Goal: Book appointment/travel/reservation

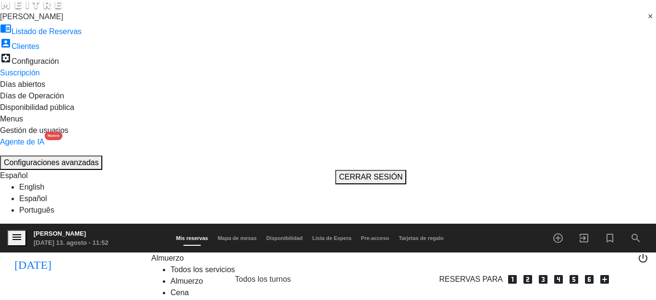
click at [184, 254] on icon at bounding box center [184, 258] width 0 height 8
click at [165, 224] on div "menu Dashi - Rosario [DATE] 13. agosto - 11:52 Mis reservas Mapa de mesas Dispo…" at bounding box center [328, 286] width 656 height 125
click at [169, 254] on span "Cena" at bounding box center [160, 258] width 18 height 8
click at [178, 224] on div "menu Dashi - Rosario [DATE] 13. agosto - 11:52 Mis reservas Mapa de mesas Dispo…" at bounding box center [328, 286] width 656 height 125
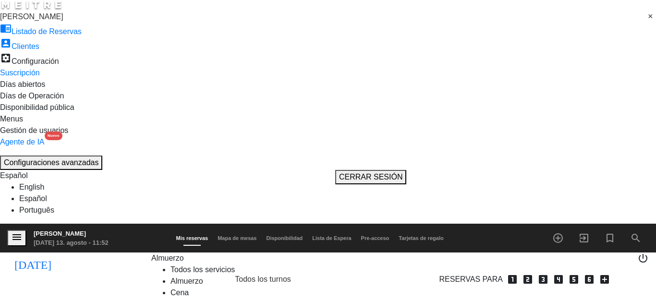
click at [184, 254] on icon at bounding box center [184, 258] width 0 height 8
click at [169, 224] on div "menu Dashi - Rosario [DATE] 13. agosto - 12:09 Mis reservas Mapa de mesas Dispo…" at bounding box center [328, 286] width 656 height 125
click at [169, 254] on icon at bounding box center [169, 258] width 0 height 8
click at [175, 224] on div "menu Dashi - Rosario [DATE] 13. agosto - 12:09 Mis reservas Mapa de mesas Dispo…" at bounding box center [328, 286] width 656 height 125
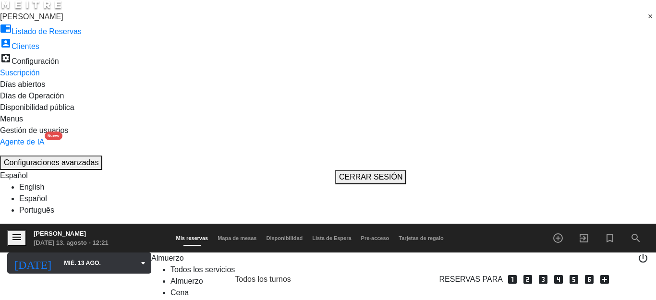
click at [137, 257] on icon "arrow_drop_down" at bounding box center [143, 263] width 12 height 12
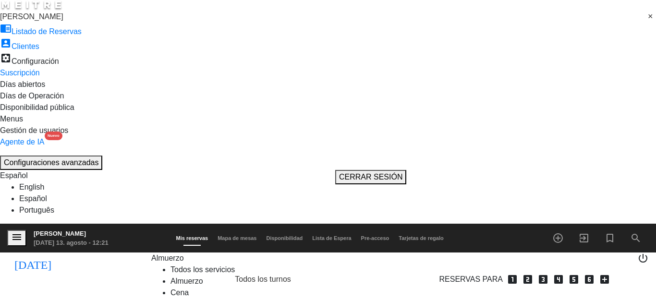
type input "jue. 14 ago."
click at [568, 274] on icon "looks_5" at bounding box center [574, 280] width 12 height 12
